Goal: Task Accomplishment & Management: Use online tool/utility

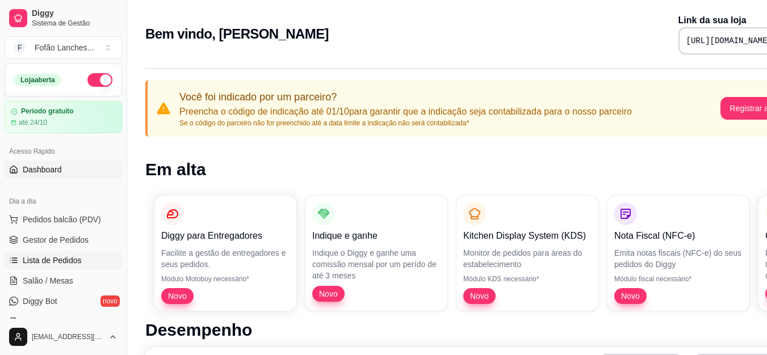
click at [64, 261] on span "Lista de Pedidos" at bounding box center [52, 260] width 59 height 11
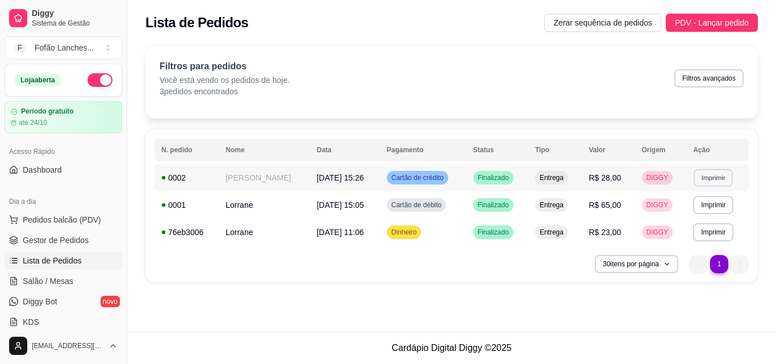
click at [699, 179] on button "Imprimir" at bounding box center [712, 178] width 39 height 18
click at [697, 220] on button "IMPRESSORA" at bounding box center [688, 217] width 79 height 18
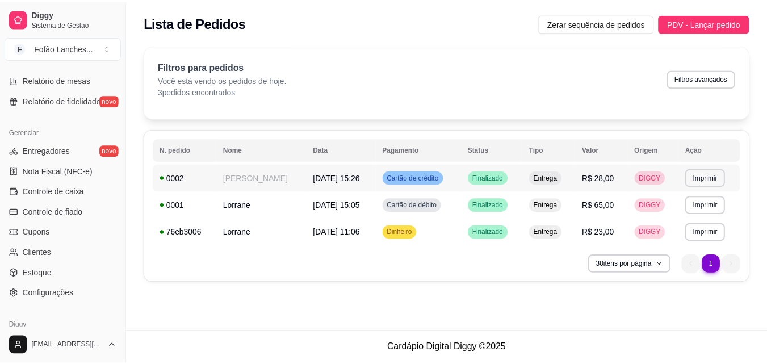
scroll to position [453, 0]
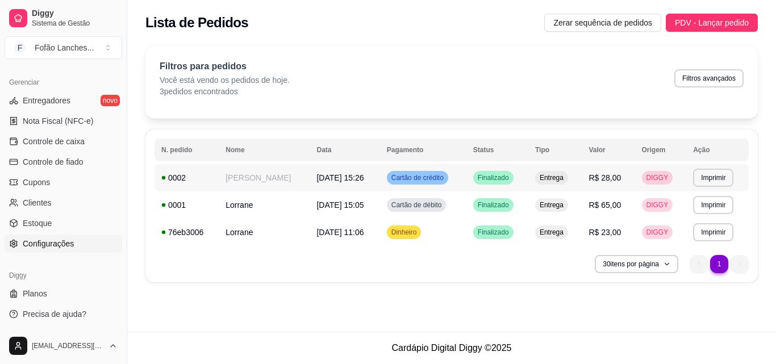
click at [77, 244] on link "Configurações" at bounding box center [64, 243] width 118 height 18
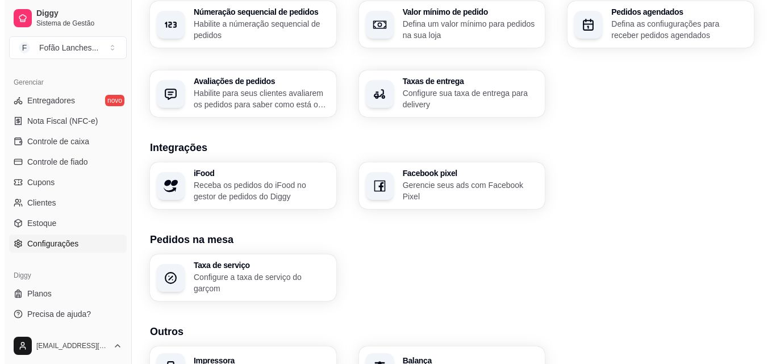
scroll to position [431, 0]
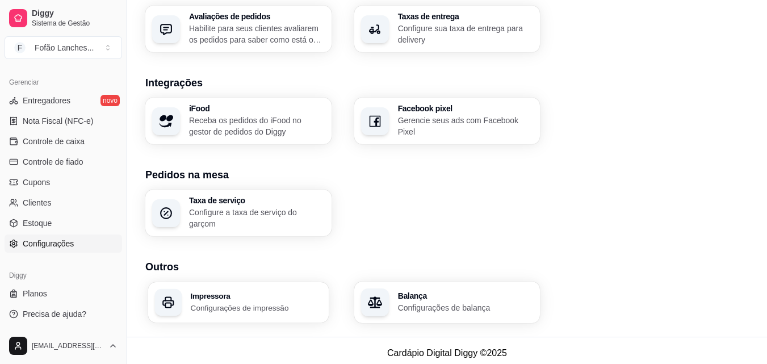
click at [243, 303] on p "Configurações de impressão" at bounding box center [256, 307] width 131 height 11
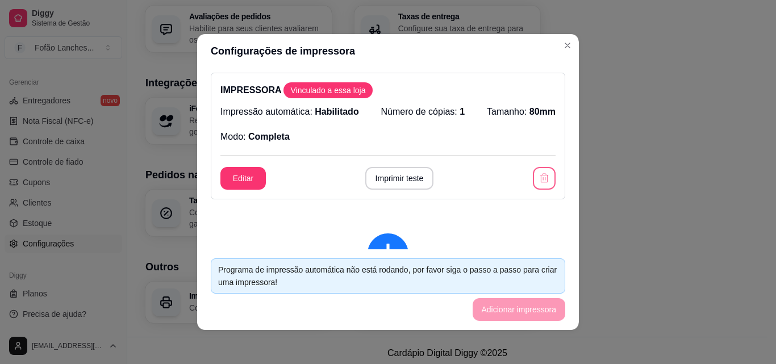
click at [538, 174] on icon "button" at bounding box center [543, 178] width 11 height 11
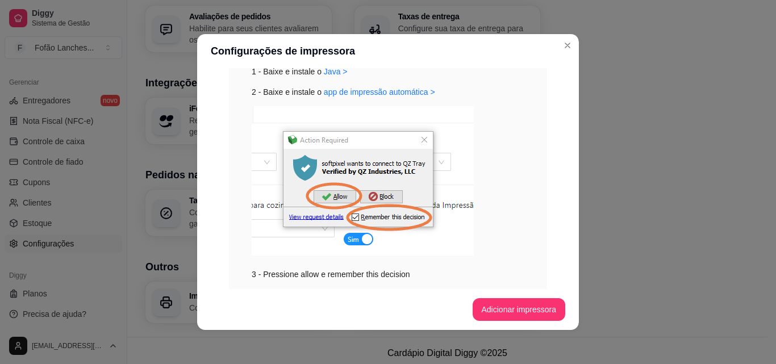
scroll to position [239, 0]
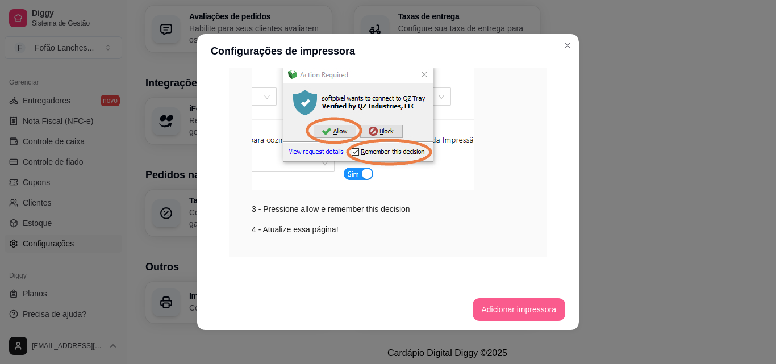
click at [539, 307] on button "Adicionar impressora" at bounding box center [518, 309] width 93 height 23
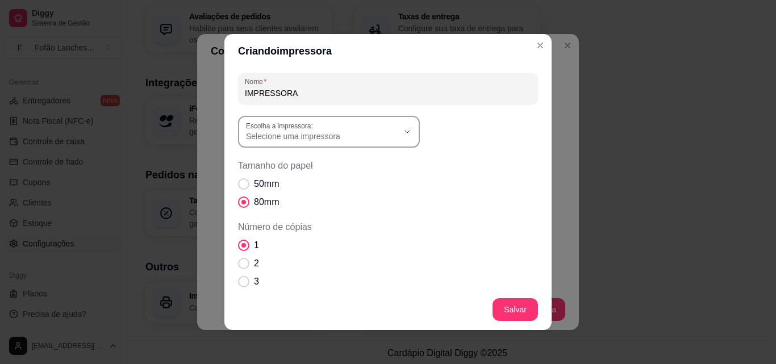
click at [384, 136] on span "Selecione uma impressora" at bounding box center [322, 136] width 152 height 11
click at [352, 199] on span "EPSON TM-H6000IV Receipt" at bounding box center [319, 200] width 146 height 11
type input "EPSON TM-H6000IV Receipt"
select select "EPSON TM-H6000IV Receipt"
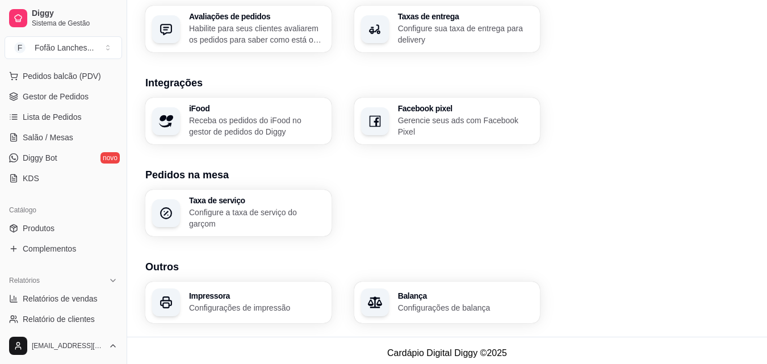
scroll to position [0, 0]
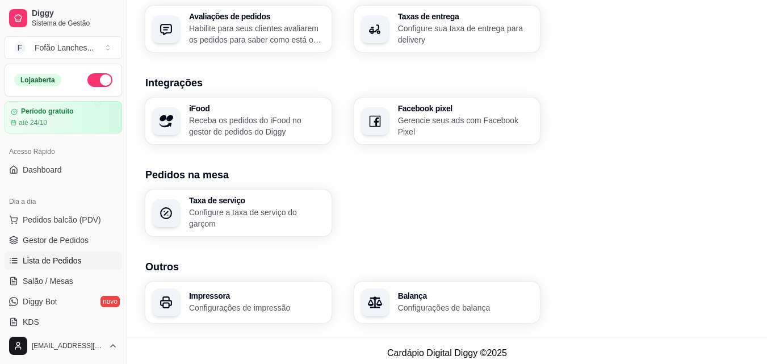
click at [78, 254] on link "Lista de Pedidos" at bounding box center [64, 261] width 118 height 18
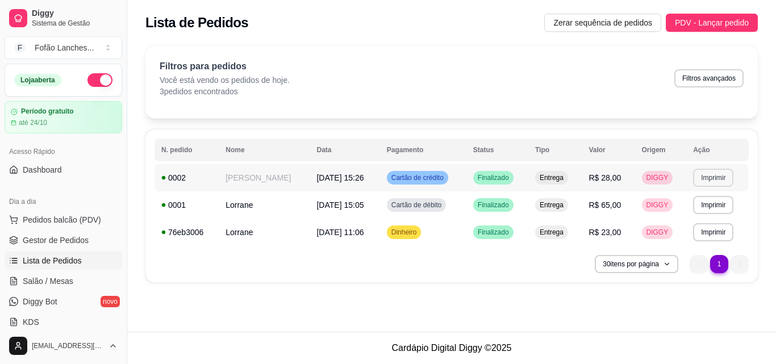
click at [703, 176] on button "Imprimir" at bounding box center [713, 178] width 40 height 18
click at [696, 220] on button "IMPRESSORA" at bounding box center [688, 217] width 79 height 18
click at [698, 175] on button "Imprimir" at bounding box center [712, 178] width 39 height 18
click at [689, 218] on button "IMPRESSORA" at bounding box center [688, 217] width 79 height 18
